Goal: Consume media (video, audio)

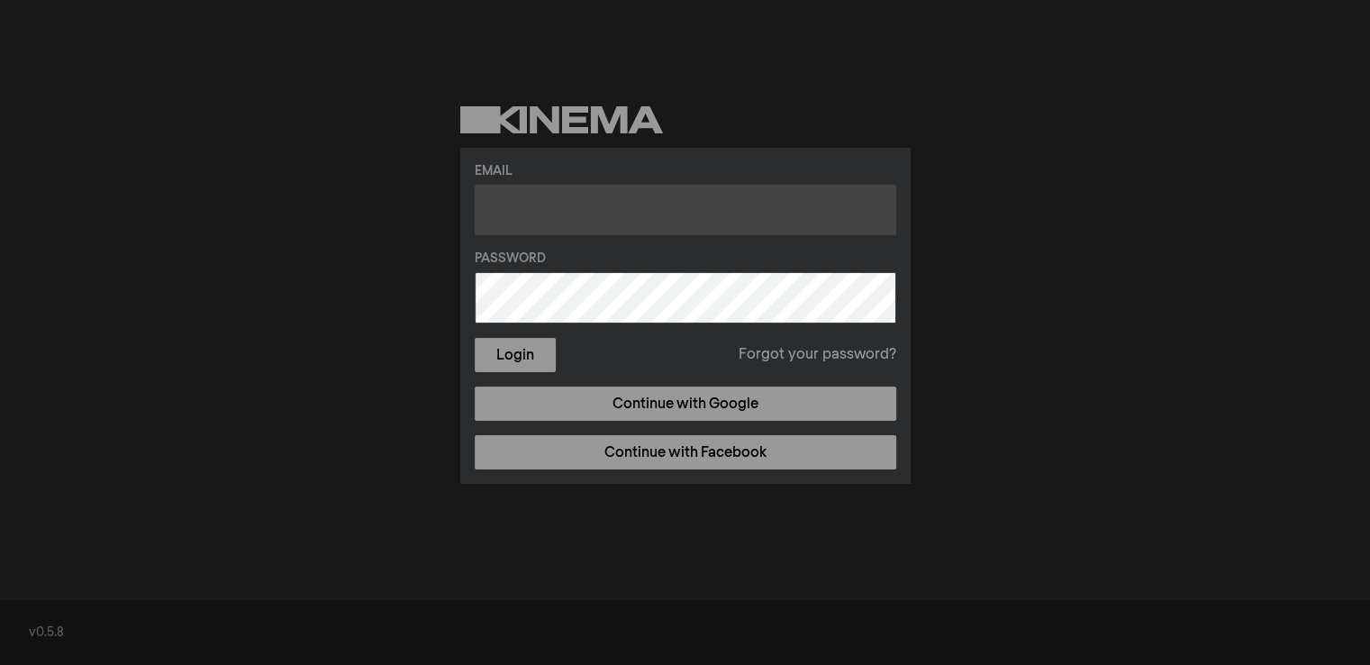
click at [663, 188] on input "text" at bounding box center [686, 210] width 422 height 50
paste input "[PERSON_NAME][EMAIL_ADDRESS][PERSON_NAME][PERSON_NAME][DOMAIN_NAME]"
type input "[PERSON_NAME][EMAIL_ADDRESS][PERSON_NAME][PERSON_NAME][DOMAIN_NAME]"
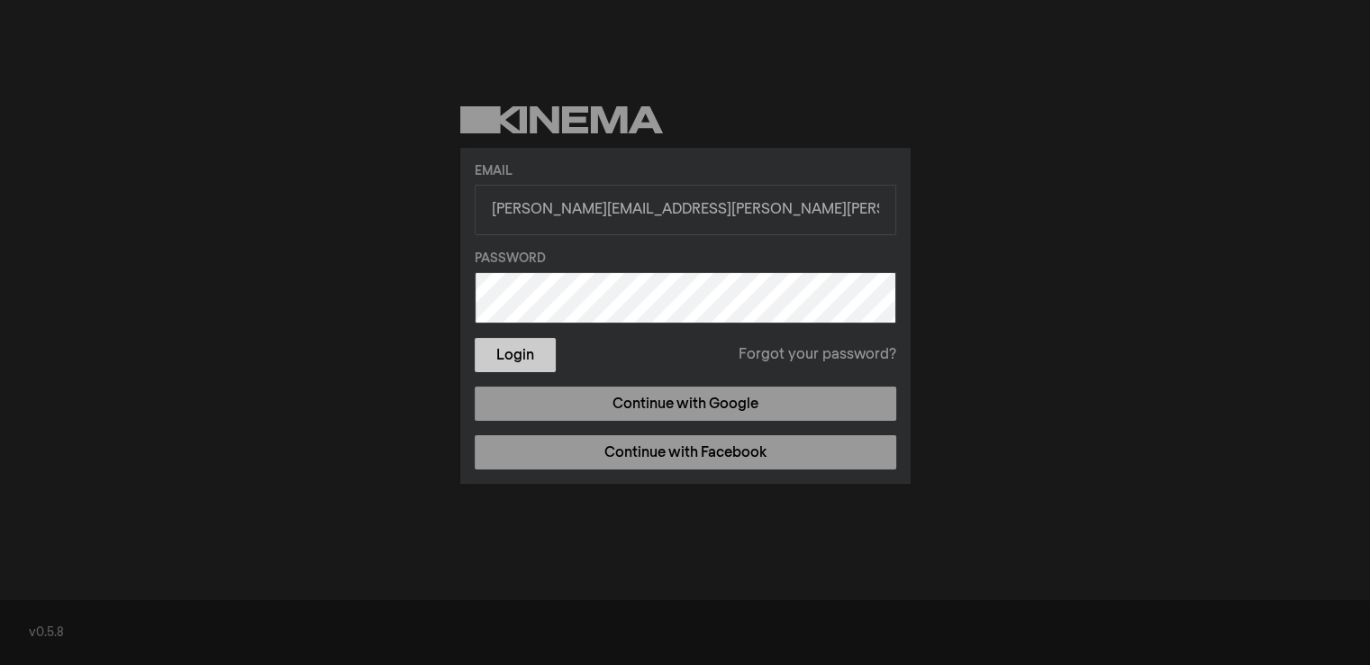
click at [534, 359] on button "Login" at bounding box center [515, 355] width 81 height 34
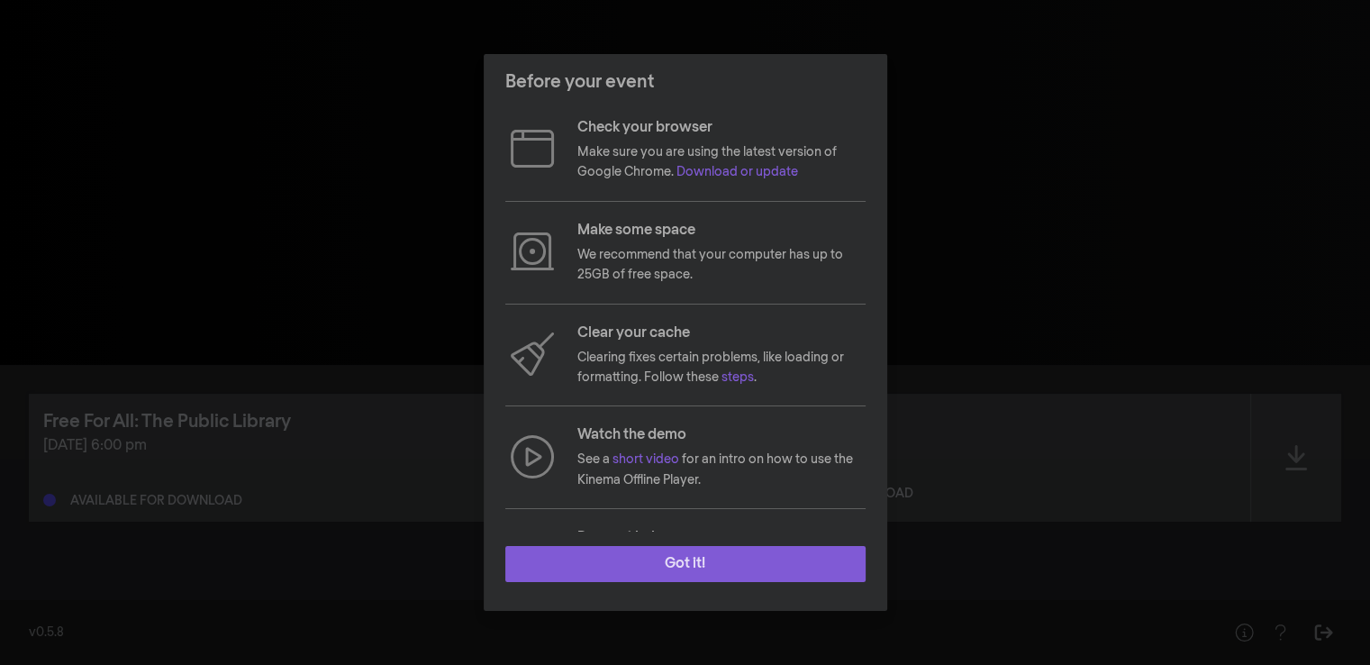
click at [710, 562] on button "Got it!" at bounding box center [685, 564] width 360 height 36
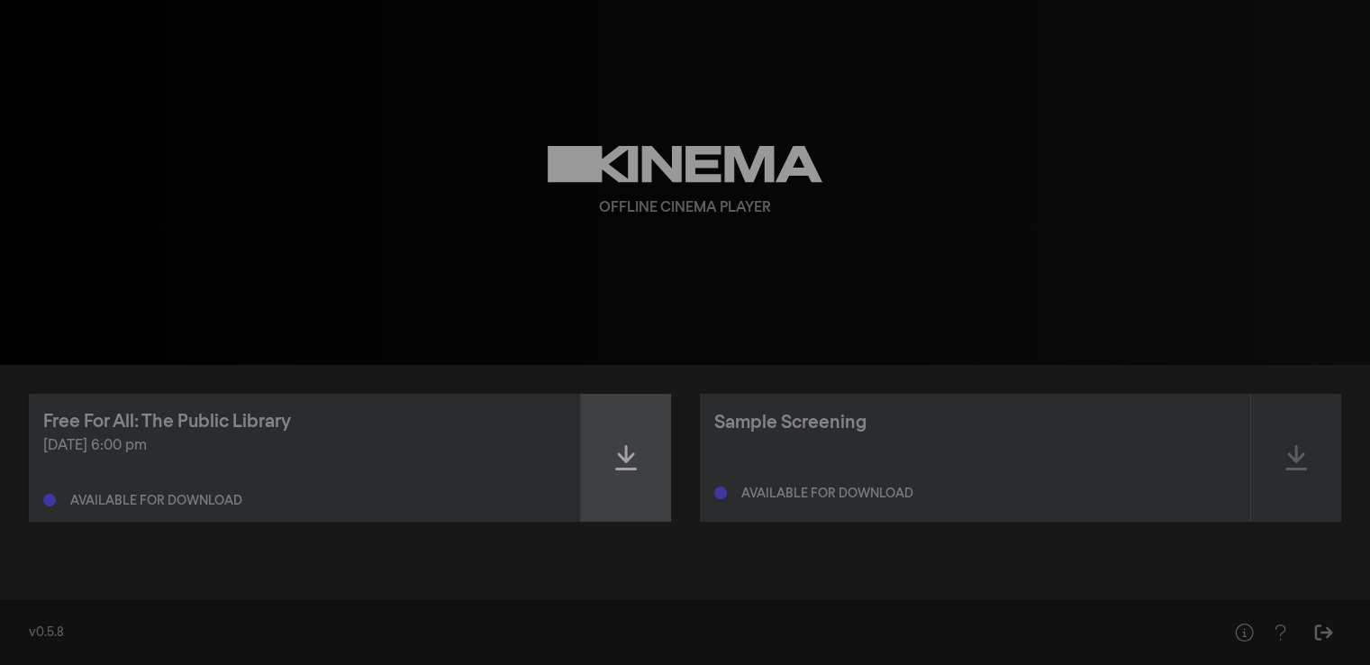
click at [628, 450] on icon at bounding box center [626, 457] width 22 height 29
click at [639, 451] on div at bounding box center [626, 458] width 90 height 128
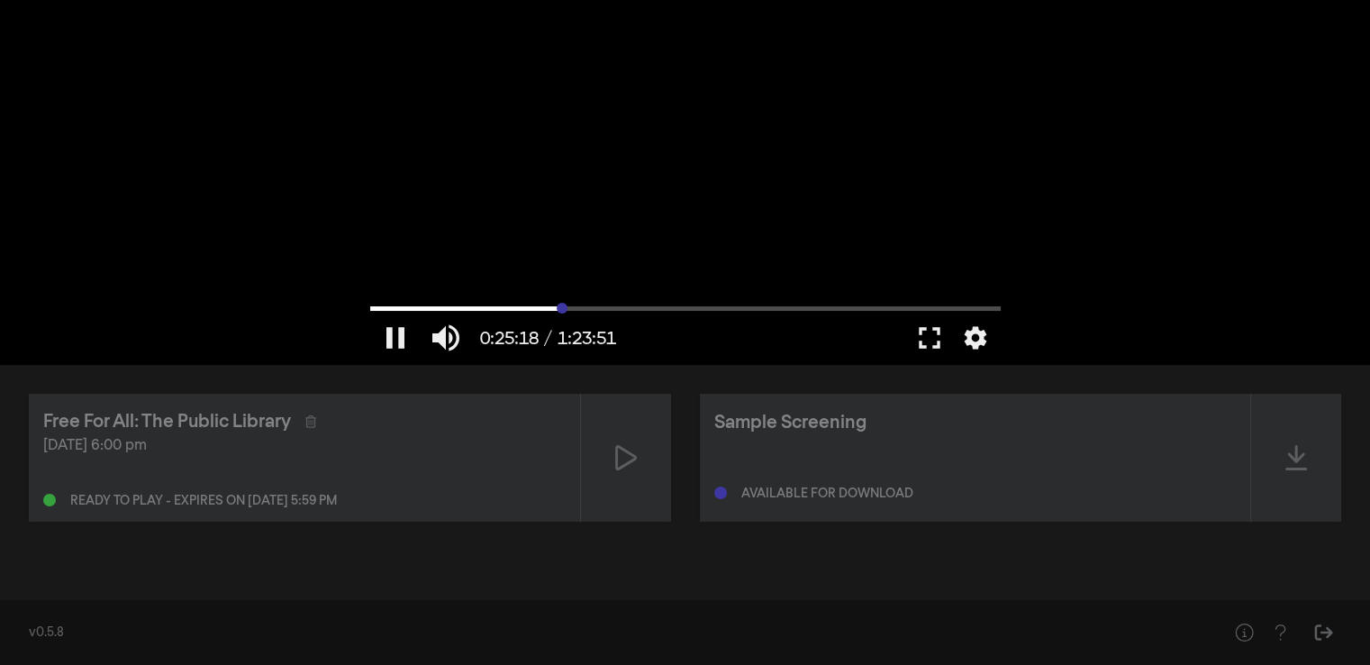
click at [562, 312] on input "Seek" at bounding box center [685, 308] width 631 height 11
click at [623, 307] on input "Seek" at bounding box center [685, 308] width 631 height 11
click at [375, 308] on input "Seek" at bounding box center [685, 308] width 631 height 11
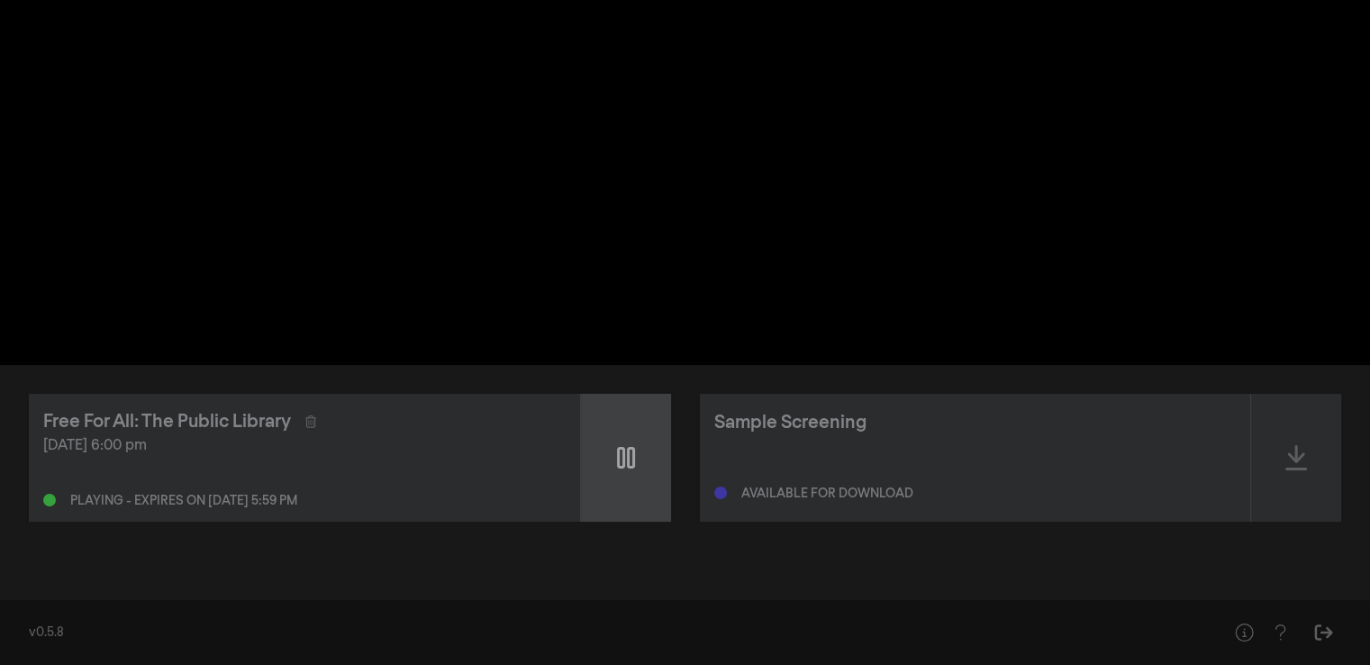
click at [614, 455] on div at bounding box center [626, 458] width 90 height 128
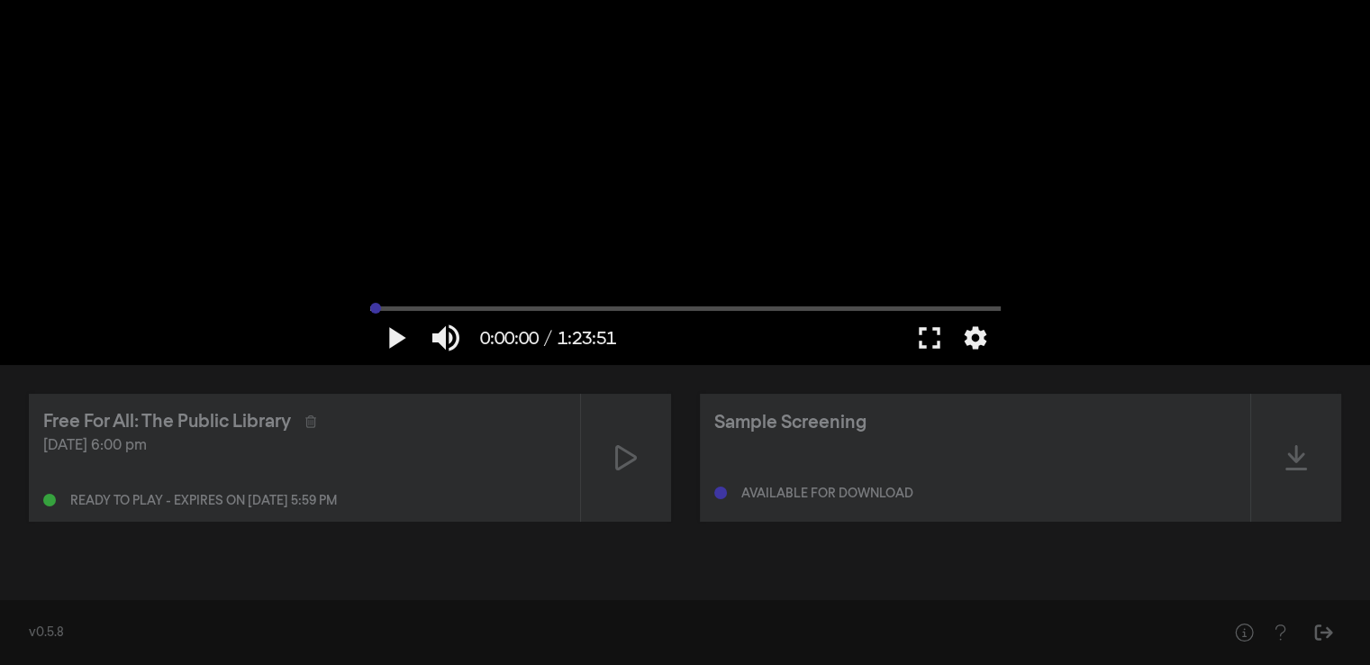
drag, startPoint x: 375, startPoint y: 311, endPoint x: 354, endPoint y: 307, distance: 21.0
type input "0"
click at [370, 307] on input "Seek" at bounding box center [685, 308] width 631 height 11
